Goal: Task Accomplishment & Management: Complete application form

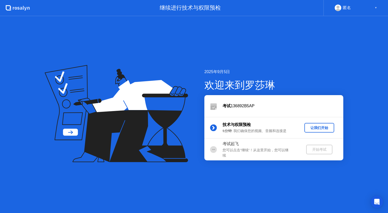
click at [319, 125] on div "让我们开始" at bounding box center [319, 127] width 26 height 5
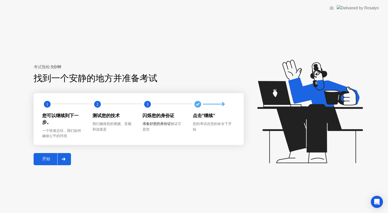
click at [51, 159] on div "开始" at bounding box center [46, 158] width 22 height 5
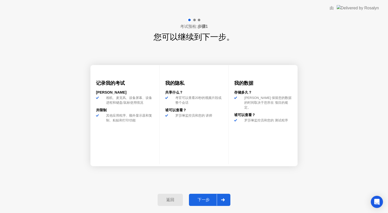
click at [206, 197] on div "下一步" at bounding box center [204, 199] width 26 height 5
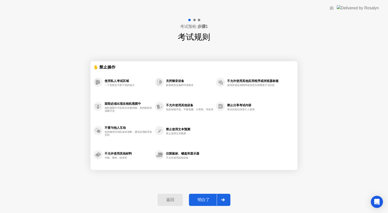
click at [201, 198] on div "明白了" at bounding box center [204, 199] width 26 height 5
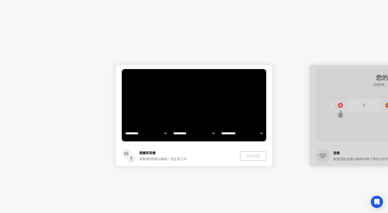
select select "**********"
select select "*******"
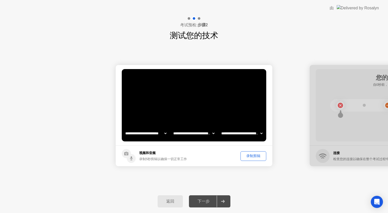
click at [249, 156] on div "录制剪辑" at bounding box center [253, 155] width 22 height 5
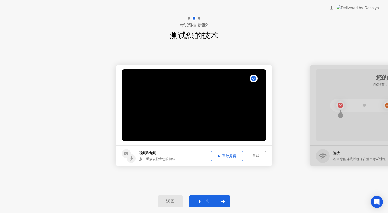
click at [230, 155] on div "重放剪辑" at bounding box center [227, 155] width 28 height 5
click at [208, 199] on div "下一步" at bounding box center [204, 201] width 26 height 5
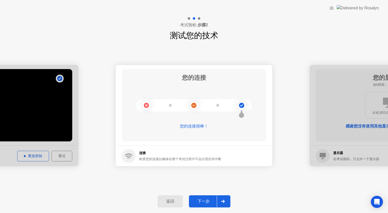
click at [198, 199] on div "下一步" at bounding box center [204, 201] width 26 height 5
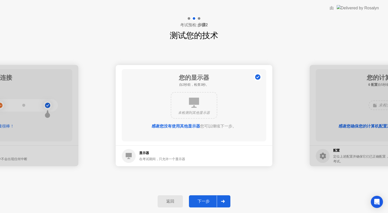
click at [203, 200] on div "下一步" at bounding box center [204, 201] width 26 height 5
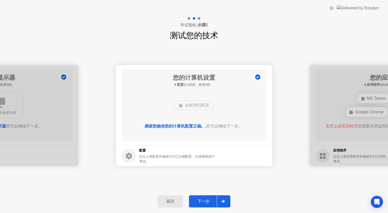
click at [203, 199] on div "下一步" at bounding box center [204, 201] width 26 height 5
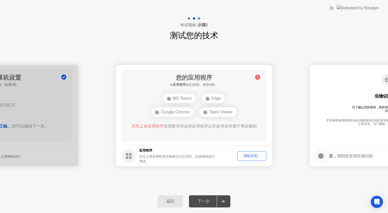
click at [247, 157] on div "强制关闭..." at bounding box center [251, 155] width 25 height 5
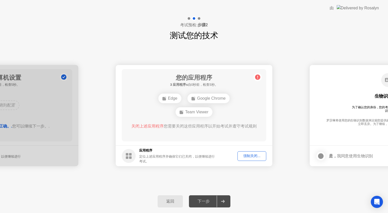
click at [249, 155] on div "强制关闭..." at bounding box center [251, 155] width 25 height 5
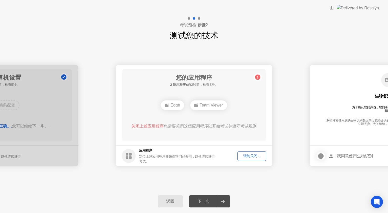
click at [255, 158] on div "强制关闭..." at bounding box center [251, 155] width 25 height 5
click at [252, 157] on div "强制关闭..." at bounding box center [251, 155] width 25 height 5
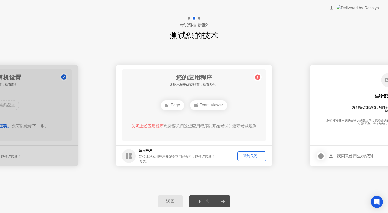
click at [255, 156] on div "强制关闭..." at bounding box center [251, 155] width 25 height 5
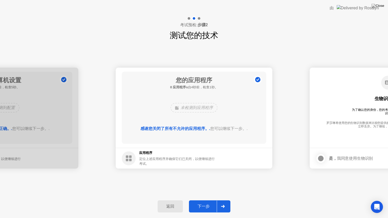
click at [206, 208] on div "下一步" at bounding box center [204, 206] width 26 height 5
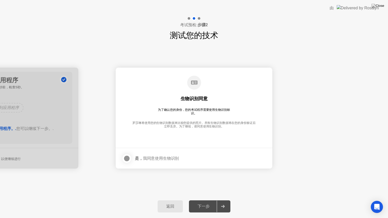
click at [129, 158] on div at bounding box center [127, 159] width 6 height 6
click at [210, 205] on div "下一步" at bounding box center [204, 206] width 26 height 5
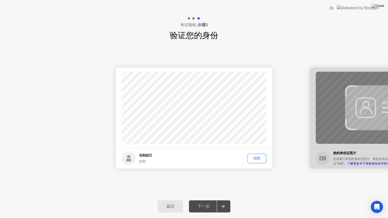
click at [263, 158] on div "拍照" at bounding box center [256, 158] width 15 height 5
click at [207, 207] on div "下一步" at bounding box center [204, 206] width 26 height 5
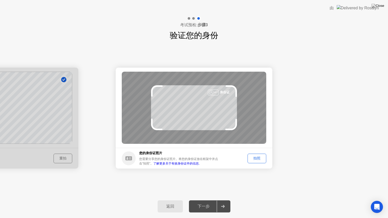
click at [259, 157] on div "拍照" at bounding box center [256, 158] width 15 height 5
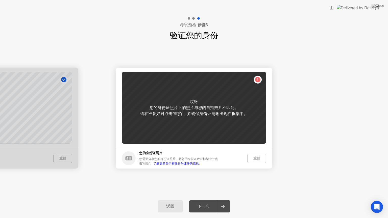
click at [256, 160] on div "重拍" at bounding box center [256, 158] width 15 height 5
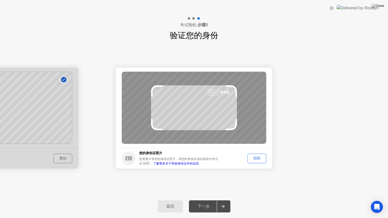
click at [257, 154] on button "拍照" at bounding box center [257, 159] width 19 height 10
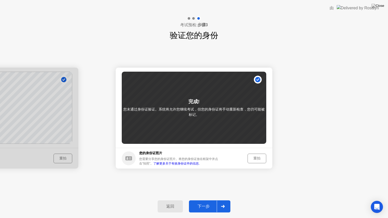
click at [258, 158] on div "重拍" at bounding box center [256, 158] width 15 height 5
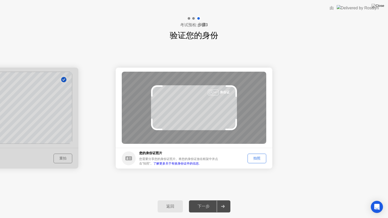
click at [258, 158] on div "拍照" at bounding box center [256, 158] width 15 height 5
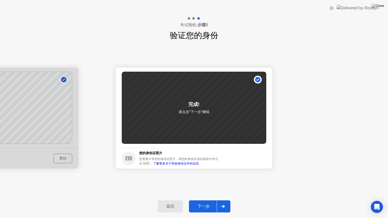
click at [212, 204] on div "下一步" at bounding box center [204, 206] width 26 height 5
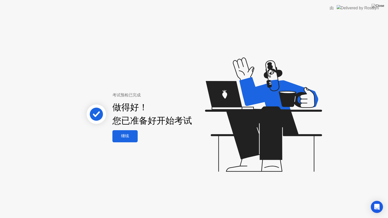
click at [122, 136] on div "继续" at bounding box center [125, 136] width 22 height 5
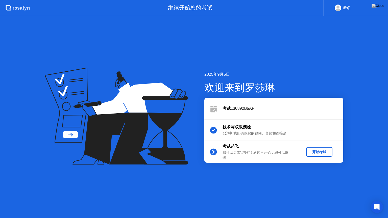
click at [327, 153] on div "开始考试" at bounding box center [319, 152] width 22 height 5
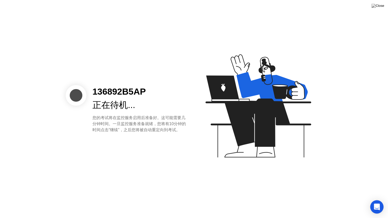
click at [375, 208] on icon "Open Intercom Messenger" at bounding box center [377, 207] width 7 height 7
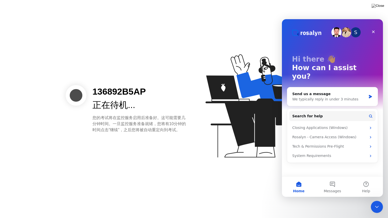
click at [217, 167] on icon at bounding box center [257, 108] width 130 height 129
drag, startPoint x: 381, startPoint y: 207, endPoint x: 712, endPoint y: 397, distance: 382.0
click at [382, 207] on div "Close Intercom Messenger" at bounding box center [376, 206] width 12 height 12
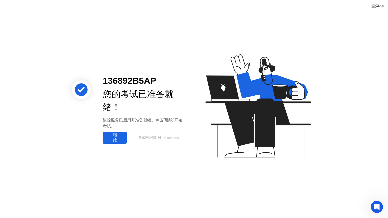
click at [119, 137] on div "继续" at bounding box center [114, 138] width 21 height 11
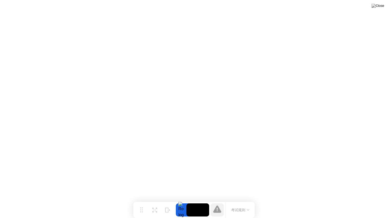
click at [245, 208] on button "考试规则" at bounding box center [240, 210] width 21 height 5
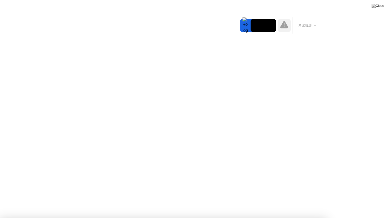
click at [282, 24] on icon at bounding box center [284, 25] width 8 height 8
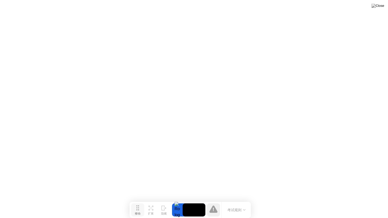
drag, startPoint x: 141, startPoint y: 208, endPoint x: 137, endPoint y: 211, distance: 4.6
click at [187, 211] on div "移动 扩展 隐藏 考试规则" at bounding box center [190, 210] width 121 height 16
drag, startPoint x: 160, startPoint y: 212, endPoint x: 271, endPoint y: 93, distance: 162.7
click at [0, 213] on app-widget "移动 扩展 隐藏 考试规则" at bounding box center [0, 218] width 0 height 0
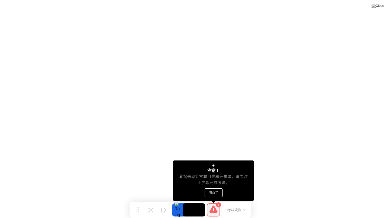
click at [217, 194] on button "明白了" at bounding box center [214, 192] width 18 height 9
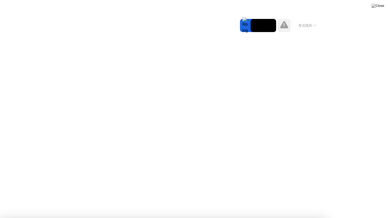
click at [381, 213] on div at bounding box center [194, 218] width 388 height 0
drag, startPoint x: 381, startPoint y: 131, endPoint x: 382, endPoint y: 110, distance: 21.2
click at [385, 213] on div at bounding box center [194, 218] width 388 height 0
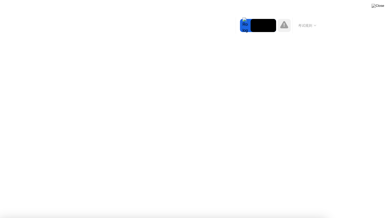
click at [382, 213] on div at bounding box center [194, 218] width 388 height 0
